Goal: Task Accomplishment & Management: Use online tool/utility

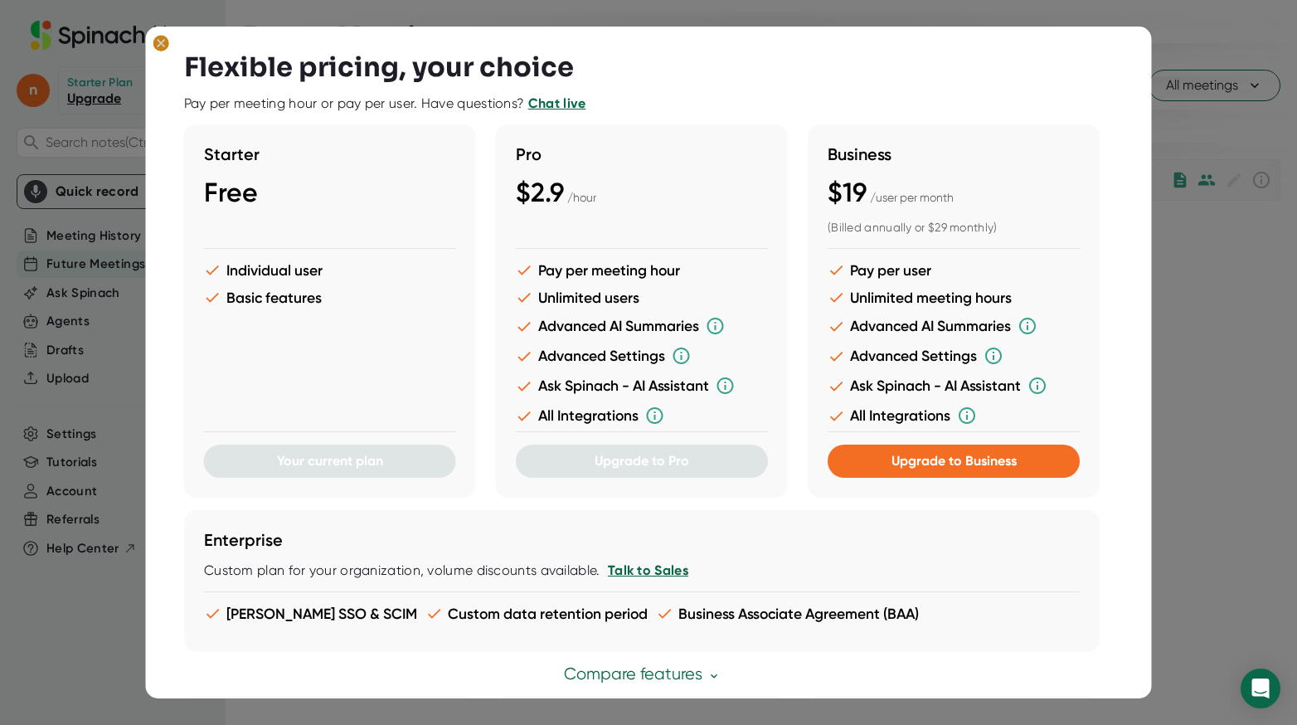
click at [153, 44] on icon at bounding box center [161, 43] width 17 height 17
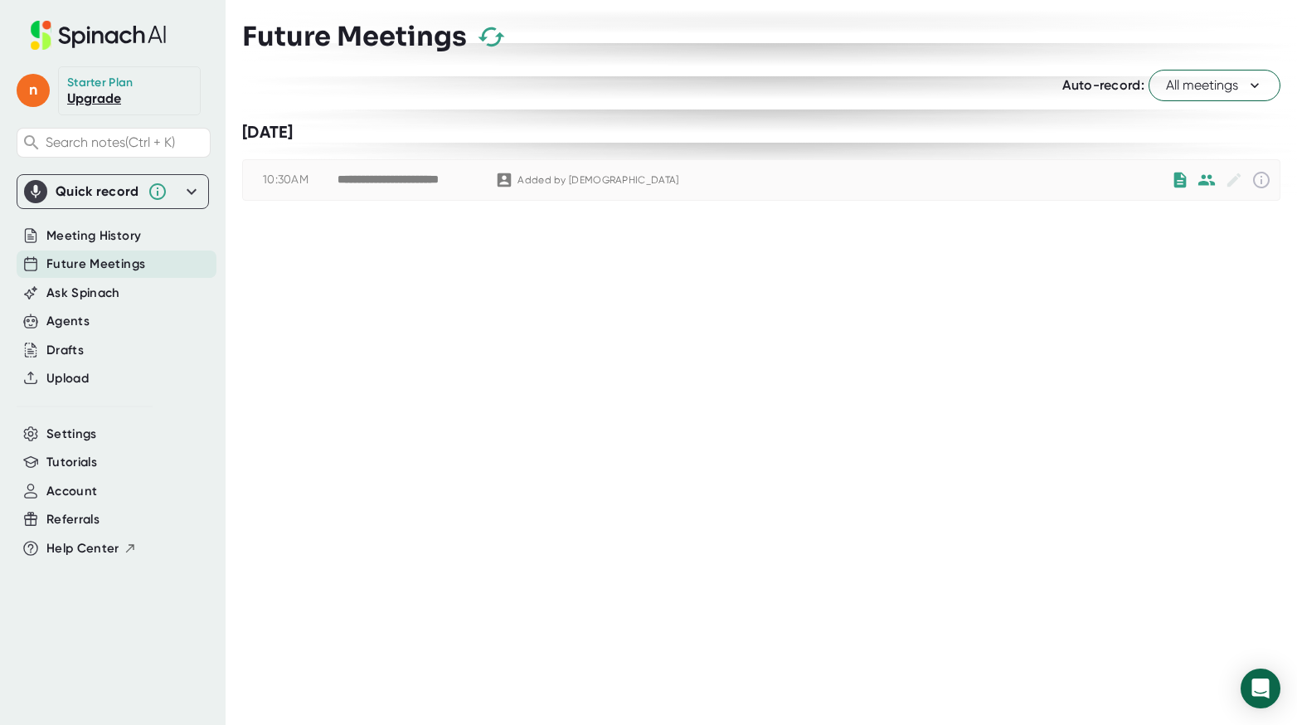
click at [110, 195] on div "Quick record" at bounding box center [98, 191] width 84 height 17
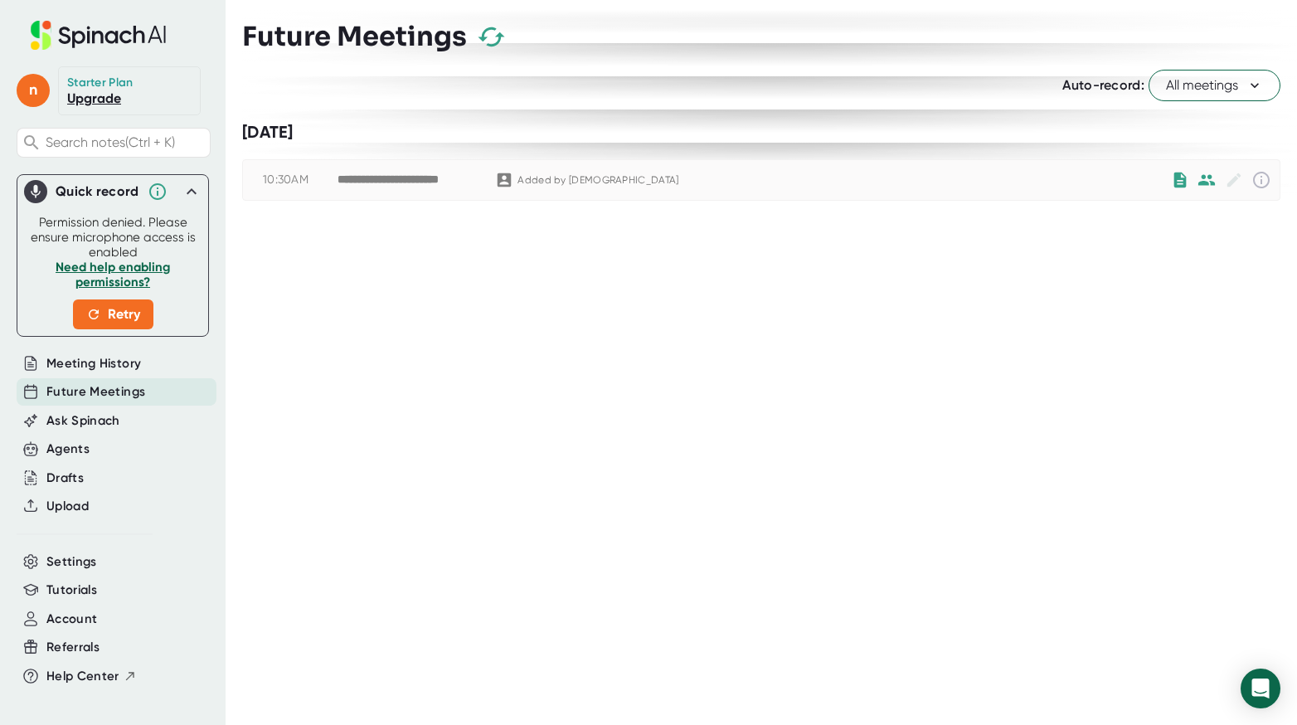
click at [116, 267] on link "Need help enabling permissions?" at bounding box center [113, 275] width 114 height 30
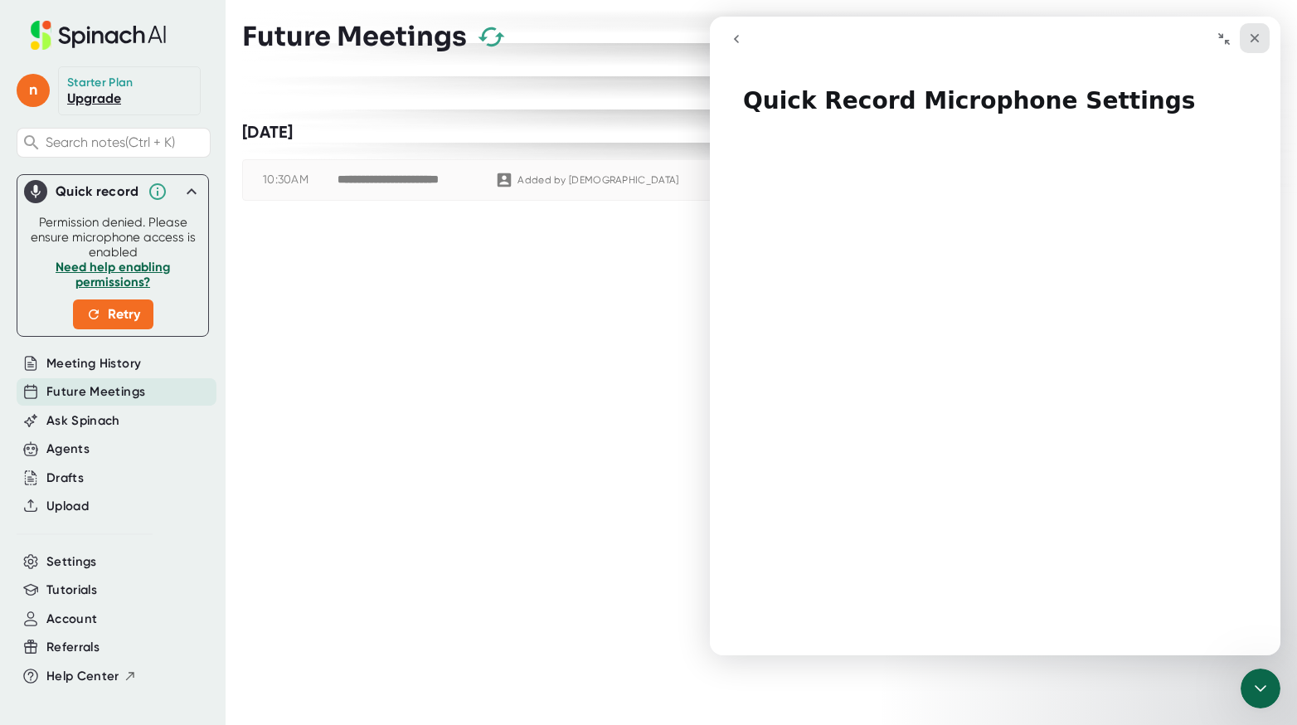
click at [1255, 41] on icon "Close" at bounding box center [1254, 38] width 13 height 13
